Goal: Information Seeking & Learning: Learn about a topic

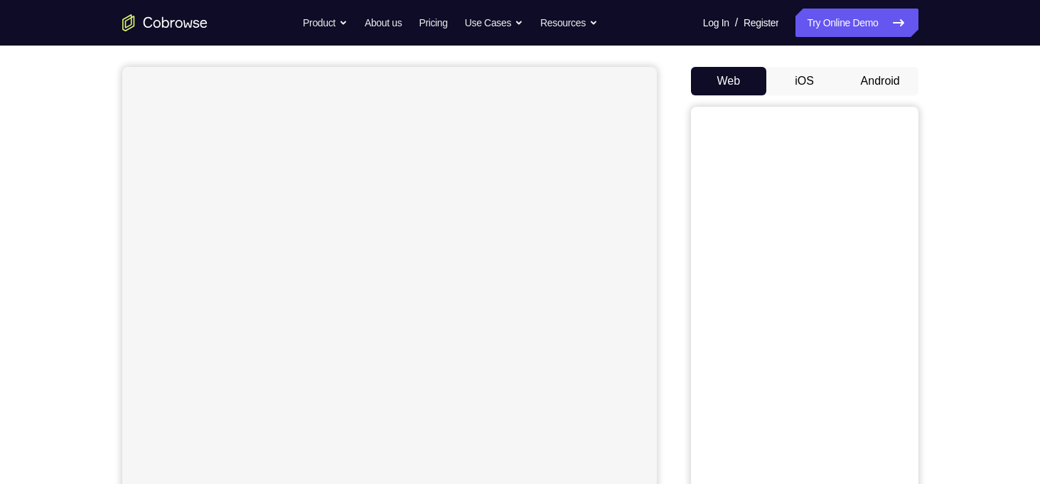
scroll to position [119, 0]
click at [880, 73] on button "Android" at bounding box center [881, 80] width 76 height 28
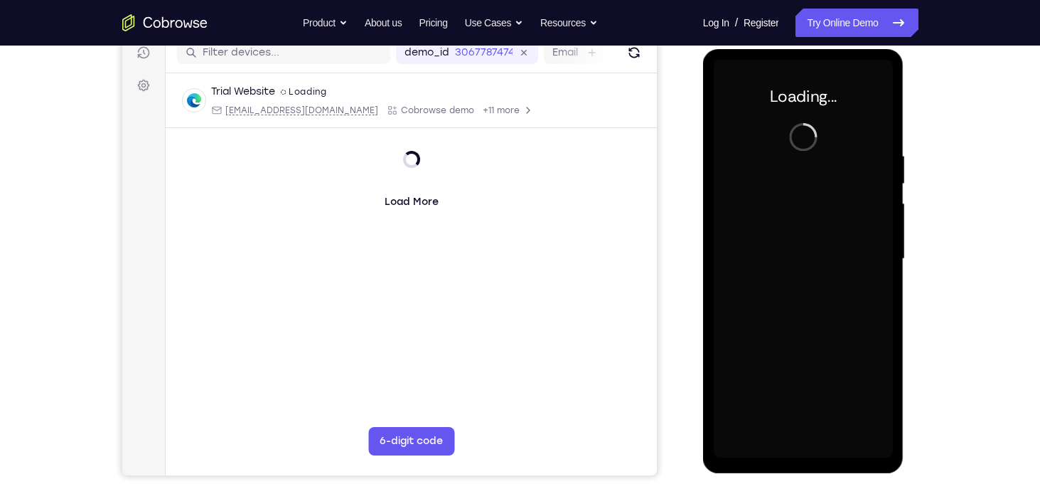
scroll to position [188, 0]
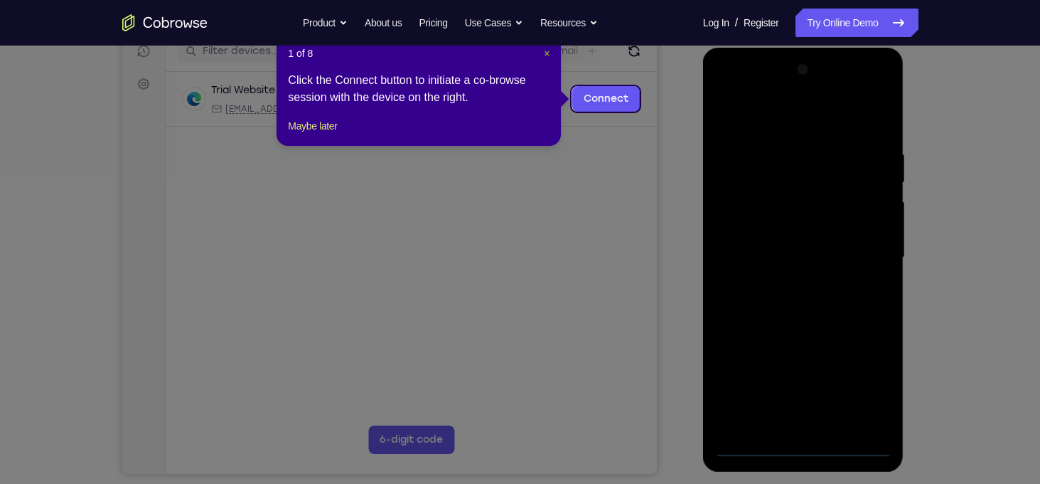
click at [545, 52] on span "×" at bounding box center [547, 53] width 6 height 11
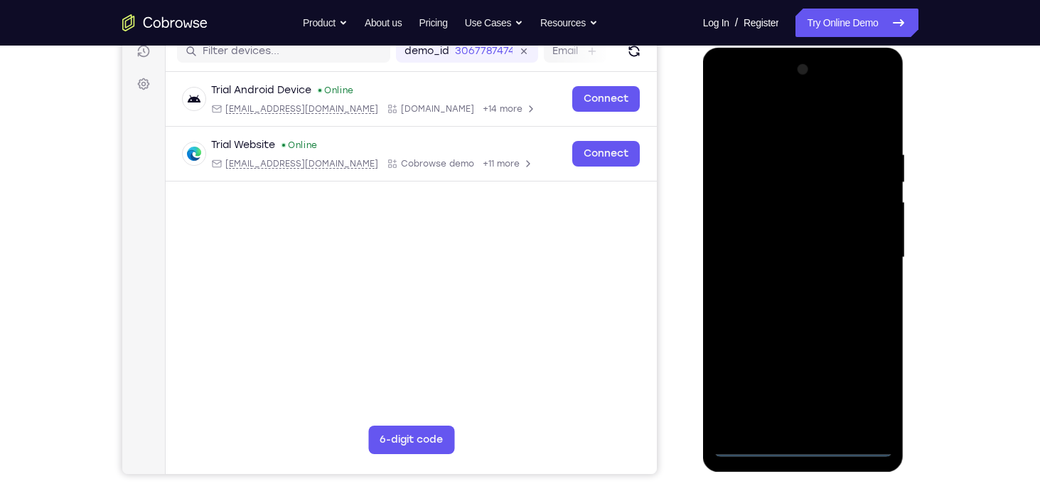
click at [802, 443] on div at bounding box center [803, 257] width 179 height 398
click at [857, 386] on div at bounding box center [803, 257] width 179 height 398
click at [729, 94] on div at bounding box center [803, 257] width 179 height 398
click at [862, 249] on div at bounding box center [803, 257] width 179 height 398
click at [789, 281] on div at bounding box center [803, 257] width 179 height 398
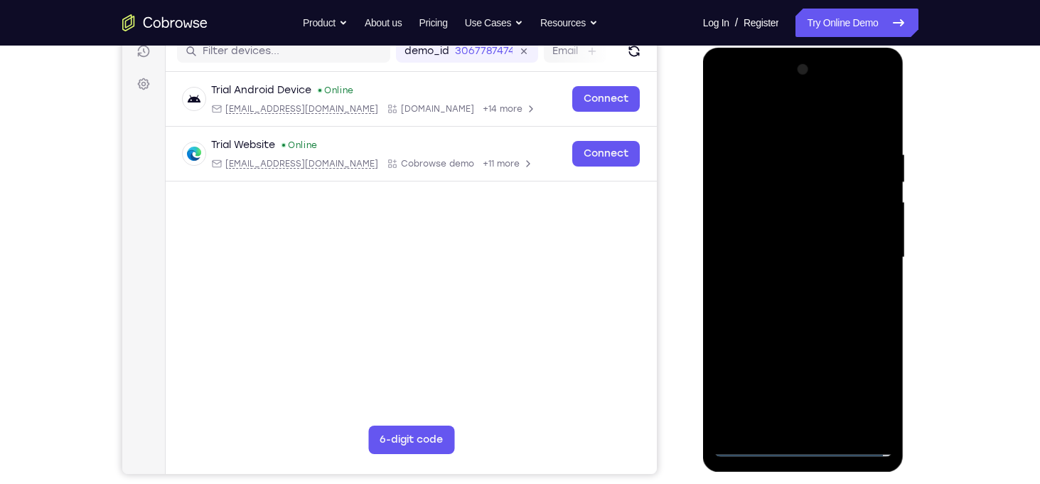
click at [811, 250] on div at bounding box center [803, 257] width 179 height 398
click at [765, 243] on div at bounding box center [803, 257] width 179 height 398
click at [784, 261] on div at bounding box center [803, 257] width 179 height 398
click at [790, 308] on div at bounding box center [803, 257] width 179 height 398
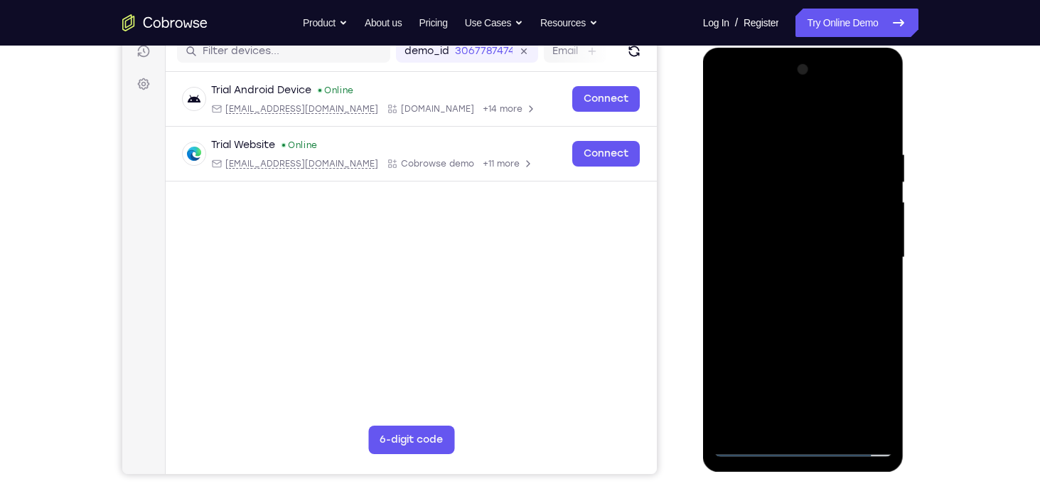
drag, startPoint x: 763, startPoint y: 116, endPoint x: 928, endPoint y: 117, distance: 165.0
click at [906, 117] on html "Online web based iOS Simulators and Android Emulators. Run iPhone, iPad, Mobile…" at bounding box center [804, 261] width 203 height 427
click at [809, 297] on div at bounding box center [803, 257] width 179 height 398
click at [803, 308] on div at bounding box center [803, 257] width 179 height 398
click at [883, 133] on div at bounding box center [803, 257] width 179 height 398
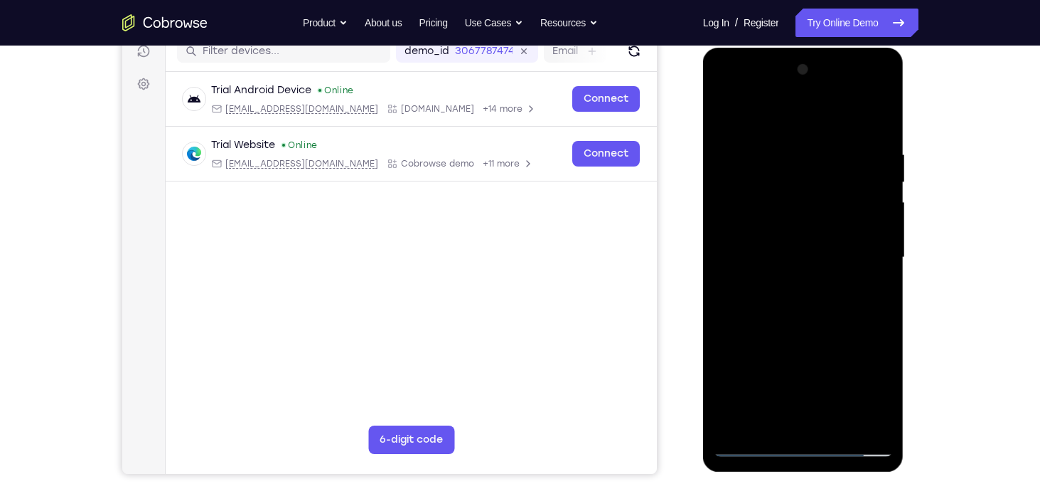
click at [834, 426] on div at bounding box center [803, 257] width 179 height 398
click at [827, 331] on div at bounding box center [803, 257] width 179 height 398
click at [839, 284] on div at bounding box center [803, 257] width 179 height 398
click at [768, 422] on div at bounding box center [803, 257] width 179 height 398
click at [752, 446] on div at bounding box center [803, 257] width 179 height 398
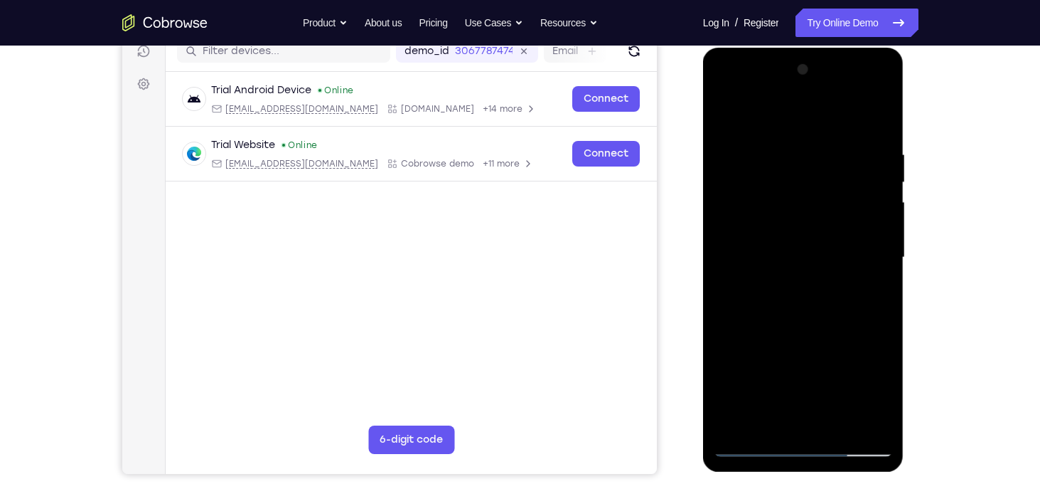
click at [752, 446] on div at bounding box center [803, 257] width 179 height 398
click at [817, 319] on div at bounding box center [803, 257] width 179 height 398
click at [762, 415] on div at bounding box center [803, 257] width 179 height 398
click at [879, 387] on div at bounding box center [803, 257] width 179 height 398
click at [767, 294] on div at bounding box center [803, 257] width 179 height 398
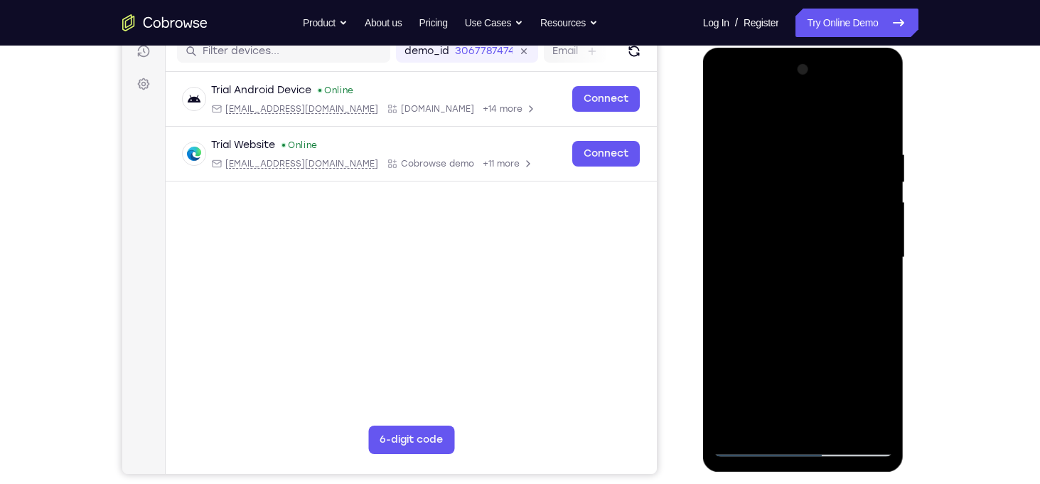
click at [723, 119] on div at bounding box center [803, 257] width 179 height 398
click at [824, 318] on div at bounding box center [803, 257] width 179 height 398
click at [757, 449] on div at bounding box center [803, 257] width 179 height 398
